Goal: Information Seeking & Learning: Check status

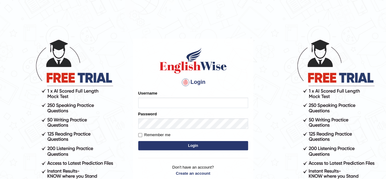
type input "simranjeetkaur_parramatta"
click at [167, 144] on button "Login" at bounding box center [193, 145] width 110 height 9
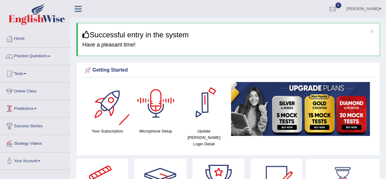
click at [227, 34] on h3 "Successful entry in the system" at bounding box center [228, 35] width 293 height 8
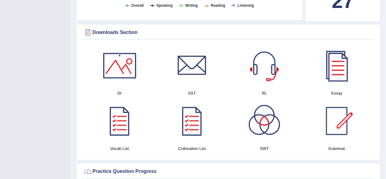
scroll to position [330, 0]
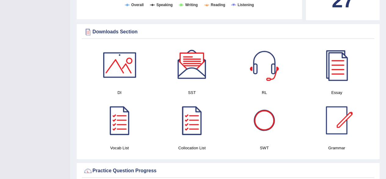
click at [264, 131] on div at bounding box center [264, 120] width 43 height 43
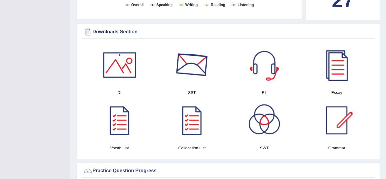
click at [196, 63] on div at bounding box center [192, 64] width 43 height 43
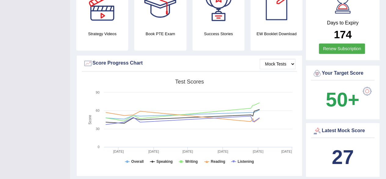
scroll to position [17, 0]
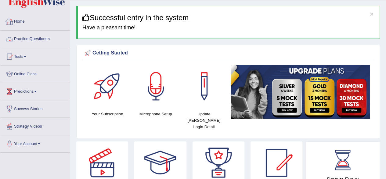
click at [31, 40] on link "Practice Questions" at bounding box center [35, 38] width 70 height 15
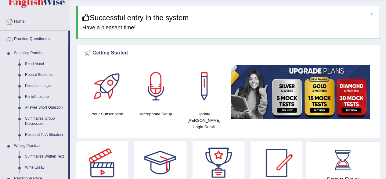
click at [61, 36] on link "Practice Questions" at bounding box center [34, 38] width 68 height 15
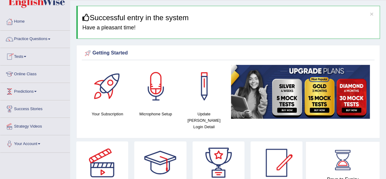
click at [26, 59] on link "Tests" at bounding box center [35, 55] width 70 height 15
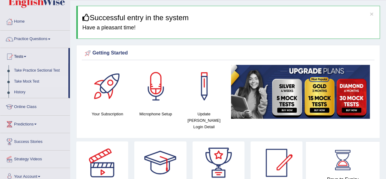
click at [25, 82] on link "Take Mock Test" at bounding box center [39, 81] width 57 height 11
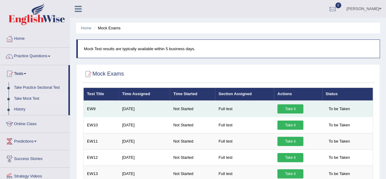
click at [285, 108] on link "Take it" at bounding box center [291, 108] width 26 height 9
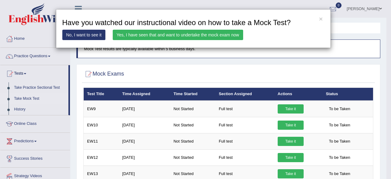
click at [184, 35] on link "Yes, I have seen that and want to undertake the mock exam now" at bounding box center [178, 35] width 130 height 10
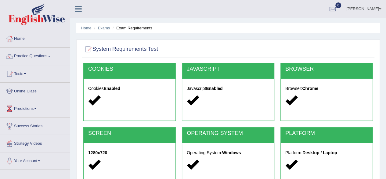
click at [294, 45] on div at bounding box center [228, 49] width 290 height 13
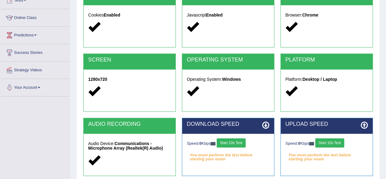
scroll to position [86, 0]
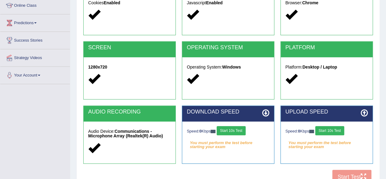
click at [236, 129] on button "Start 10s Test" at bounding box center [231, 130] width 29 height 9
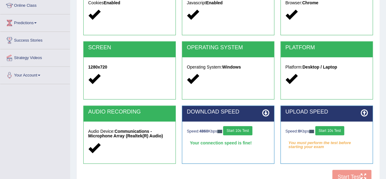
click at [331, 130] on button "Start 10s Test" at bounding box center [330, 130] width 29 height 9
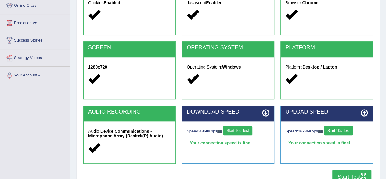
click at [351, 175] on button "Start Test" at bounding box center [352, 177] width 39 height 14
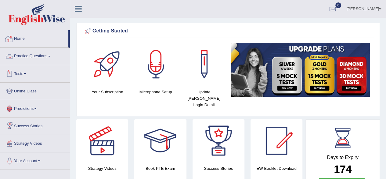
click at [24, 37] on link "Home" at bounding box center [34, 37] width 68 height 15
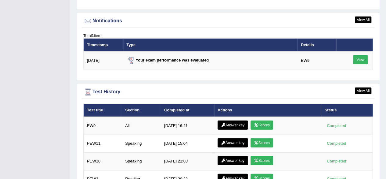
scroll to position [794, 0]
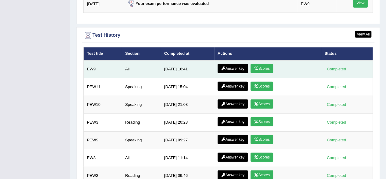
click at [265, 64] on link "Scores" at bounding box center [262, 68] width 23 height 9
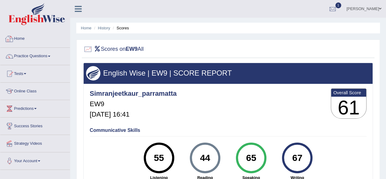
click at [20, 45] on link "Home" at bounding box center [35, 37] width 70 height 15
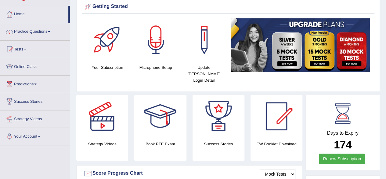
click at [386, 154] on html "Toggle navigation Home Practice Questions Speaking Practice Read Aloud Repeat S…" at bounding box center [193, 65] width 386 height 179
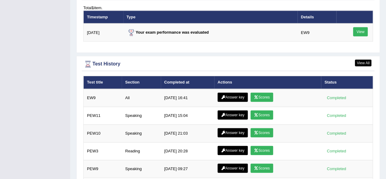
scroll to position [774, 0]
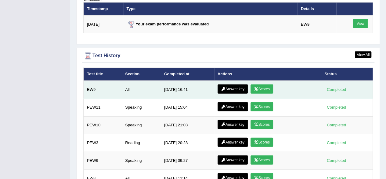
click at [234, 84] on link "Answer key" at bounding box center [233, 88] width 30 height 9
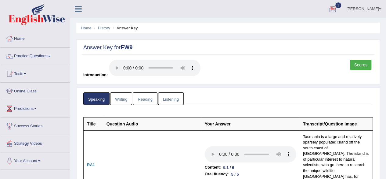
click at [126, 95] on link "Writing" at bounding box center [121, 98] width 22 height 13
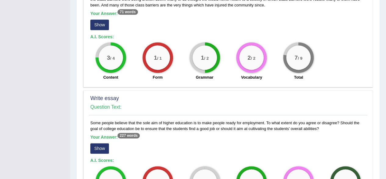
scroll to position [403, 0]
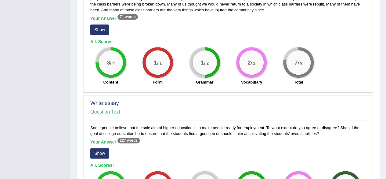
click at [103, 148] on button "Show" at bounding box center [99, 153] width 19 height 10
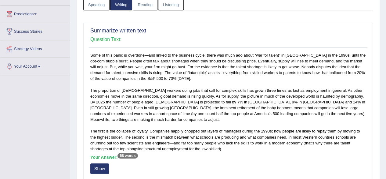
scroll to position [94, 0]
click at [146, 3] on link "Reading" at bounding box center [145, 4] width 24 height 13
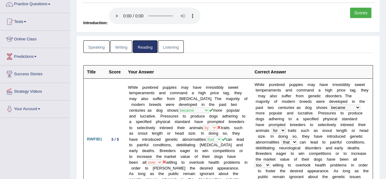
scroll to position [0, 0]
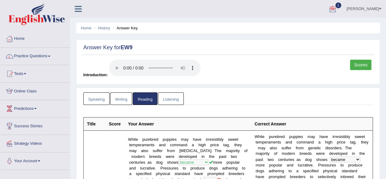
click at [170, 100] on link "Listening" at bounding box center [171, 98] width 26 height 13
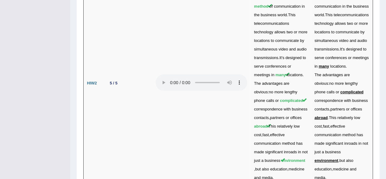
scroll to position [2084, 0]
